Goal: Transaction & Acquisition: Register for event/course

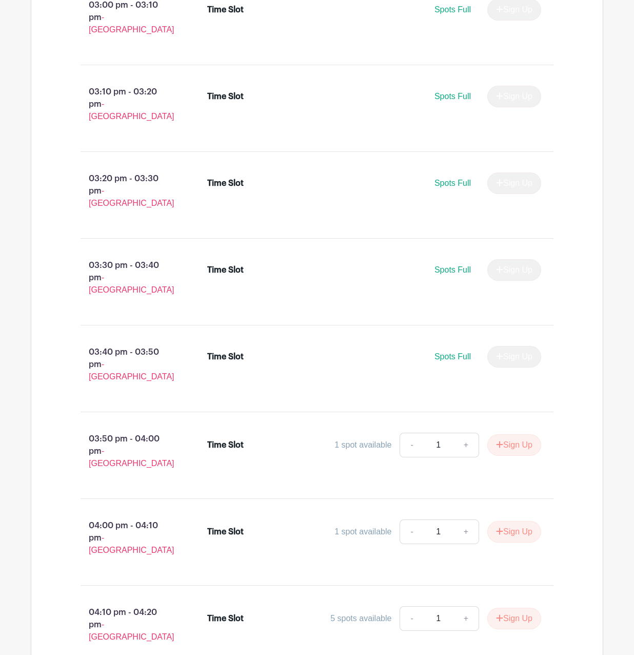
scroll to position [616, 0]
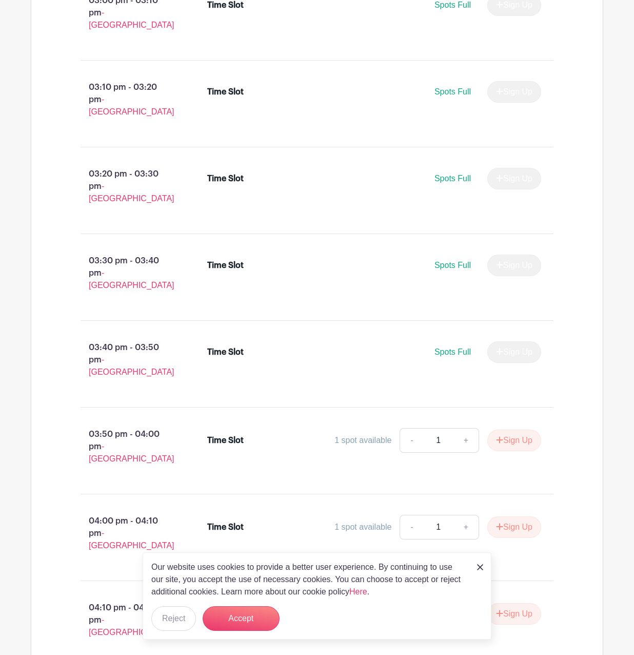
click at [482, 566] on img at bounding box center [480, 567] width 6 height 6
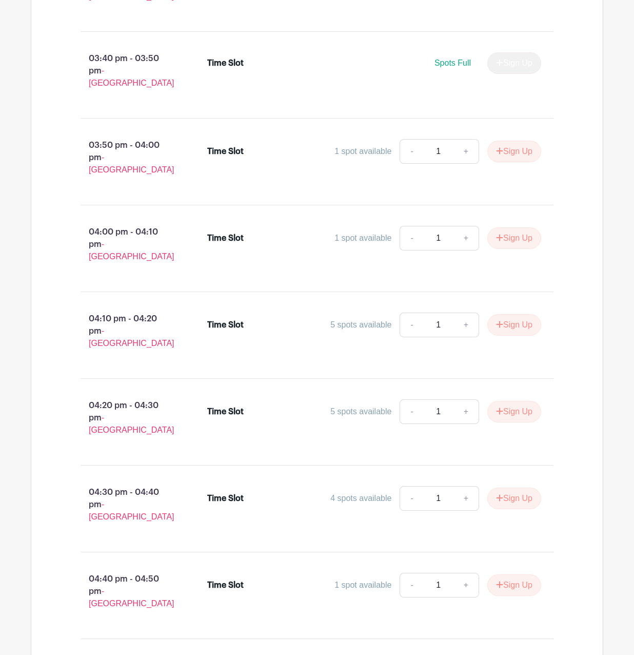
scroll to position [925, 0]
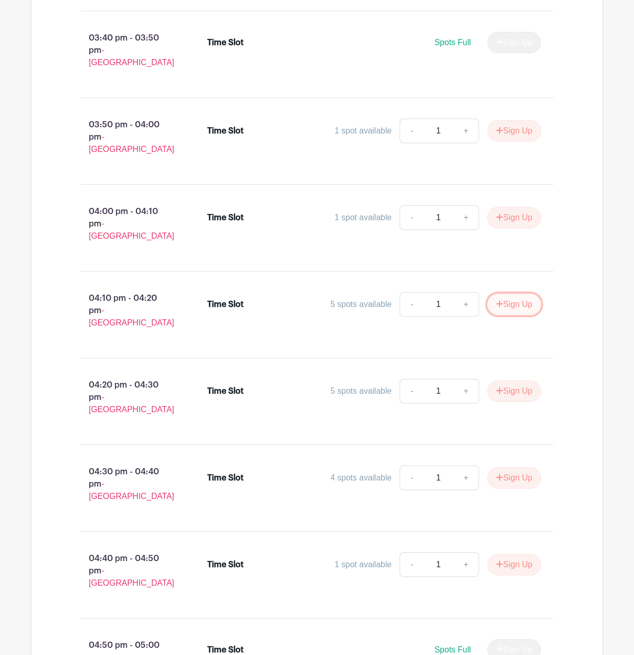
click at [517, 294] on button "Sign Up" at bounding box center [515, 305] width 54 height 22
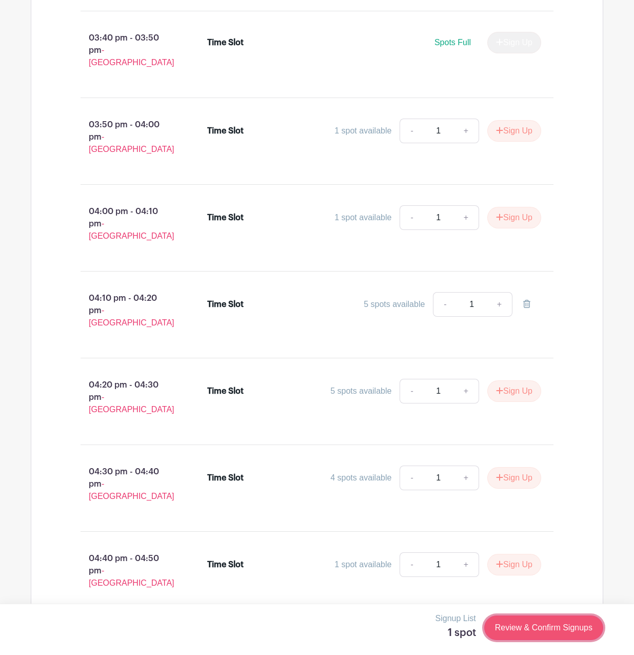
click at [552, 632] on link "Review & Confirm Signups" at bounding box center [544, 627] width 119 height 25
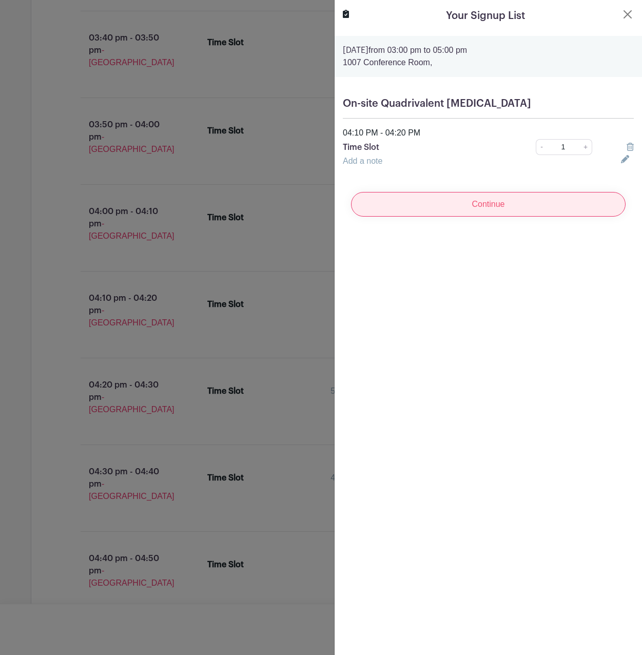
click at [471, 207] on input "Continue" at bounding box center [488, 204] width 275 height 25
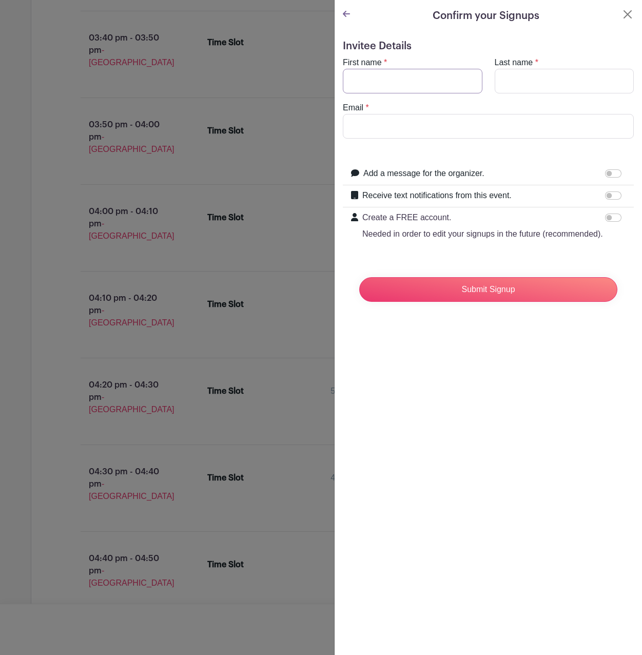
click at [402, 79] on input "First name" at bounding box center [413, 81] width 140 height 25
type input "[PERSON_NAME] DPW"
type input "Li"
click at [424, 82] on input "[PERSON_NAME] DPW" at bounding box center [413, 81] width 140 height 25
type input "[PERSON_NAME]"
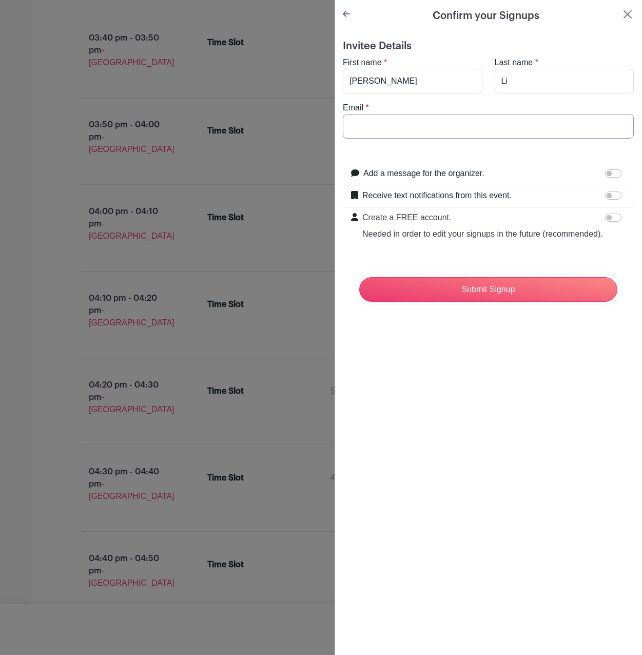
click at [569, 127] on input "Email" at bounding box center [488, 126] width 291 height 25
type input "[DOMAIN_NAME][EMAIL_ADDRESS][DOMAIN_NAME]"
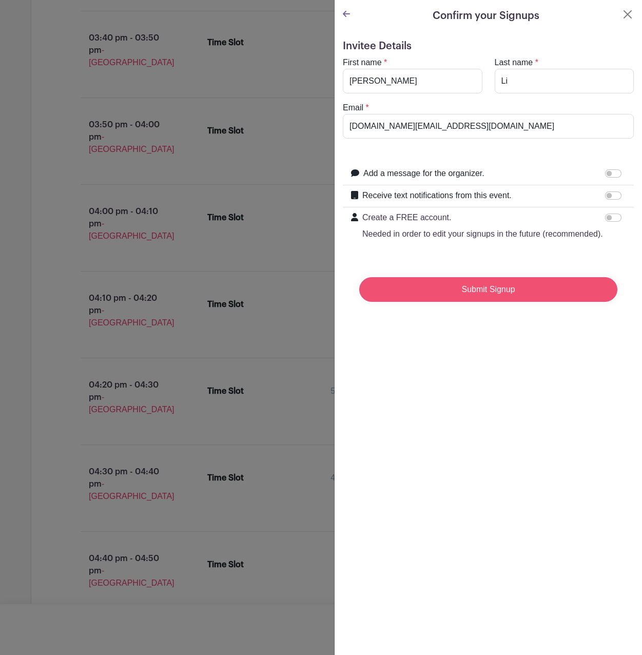
click at [517, 301] on input "Submit Signup" at bounding box center [488, 289] width 258 height 25
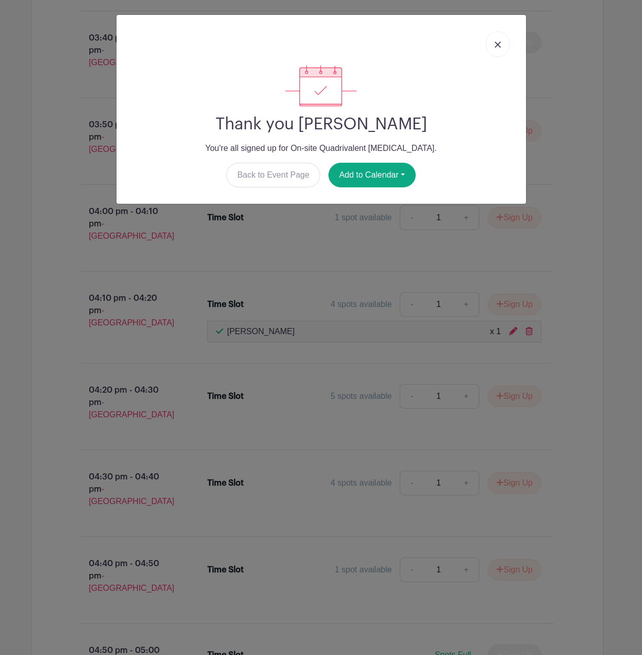
click at [495, 46] on img at bounding box center [498, 45] width 6 height 6
